Goal: Task Accomplishment & Management: Manage account settings

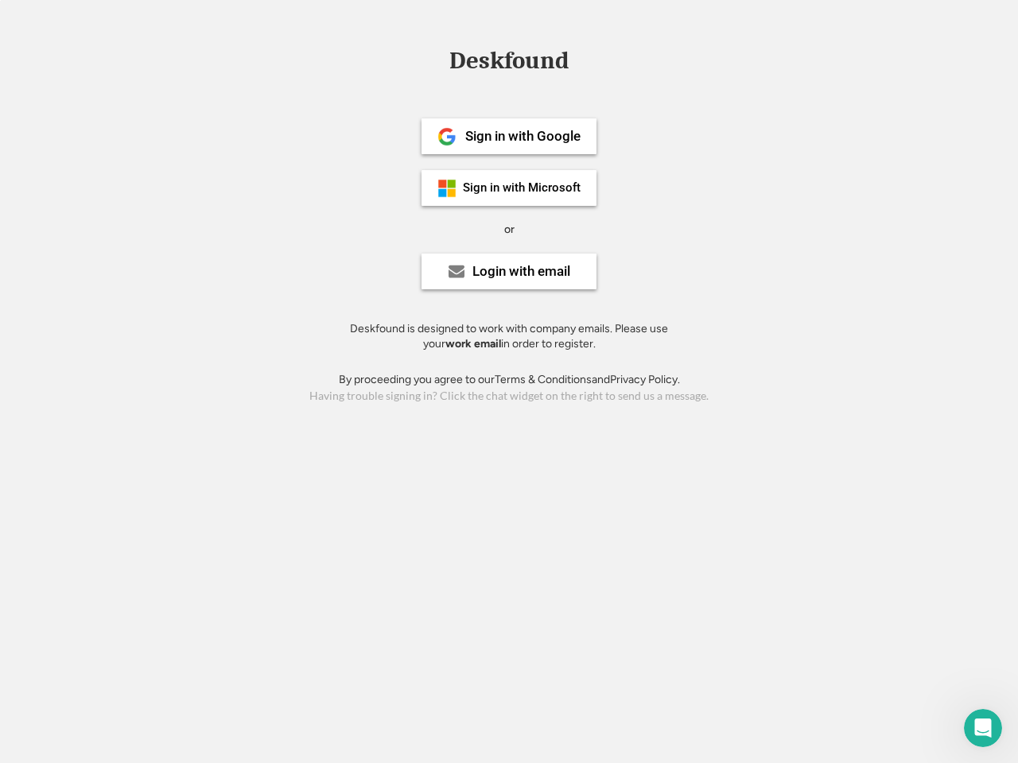
click at [509, 227] on div "or" at bounding box center [509, 230] width 10 height 16
click at [509, 64] on div "Deskfound" at bounding box center [508, 60] width 135 height 25
click at [435, 60] on div "Deskfound" at bounding box center [509, 63] width 1018 height 30
click at [509, 64] on div "Deskfound" at bounding box center [508, 60] width 135 height 25
click at [509, 229] on div "or" at bounding box center [509, 230] width 10 height 16
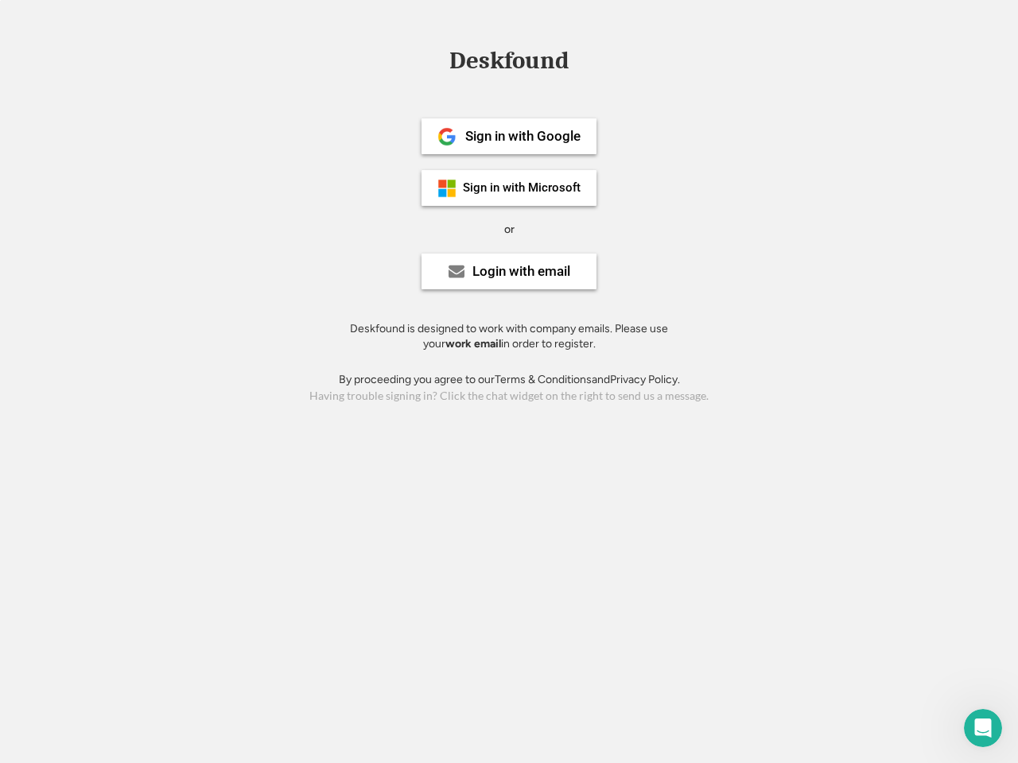
click at [509, 136] on div "Sign in with Google" at bounding box center [522, 137] width 115 height 14
click at [522, 136] on div "Sign in with Google" at bounding box center [522, 137] width 115 height 14
click at [447, 137] on img at bounding box center [446, 136] width 19 height 19
click at [509, 188] on div "Sign in with Microsoft" at bounding box center [522, 188] width 118 height 12
click at [522, 188] on div "Sign in with Microsoft" at bounding box center [522, 188] width 118 height 12
